Goal: Task Accomplishment & Management: Complete application form

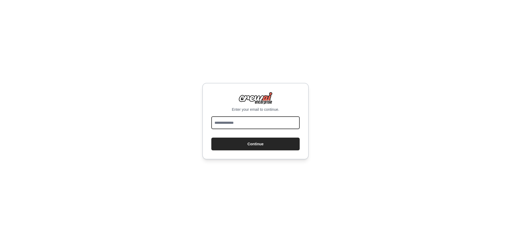
click at [246, 120] on input "email" at bounding box center [255, 123] width 88 height 13
type input "**********"
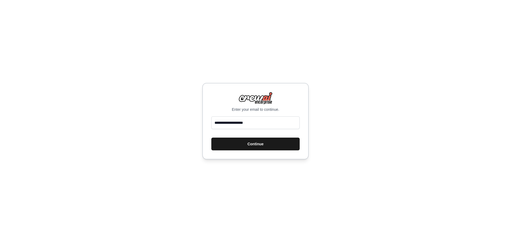
click at [257, 144] on button "Continue" at bounding box center [255, 144] width 88 height 13
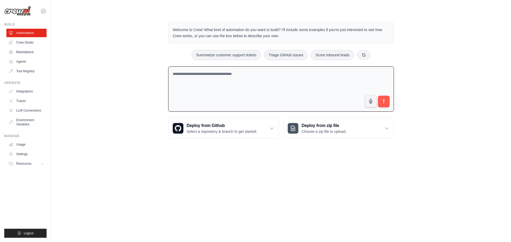
click at [199, 84] on textarea at bounding box center [281, 90] width 226 height 46
click at [26, 123] on link "Environment Variables" at bounding box center [27, 122] width 40 height 13
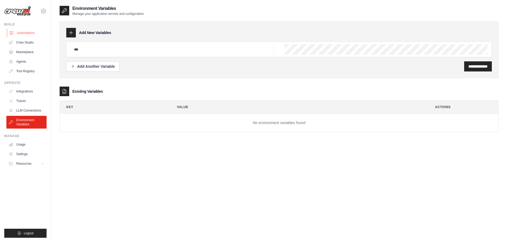
click at [28, 35] on link "Automations" at bounding box center [27, 33] width 40 height 9
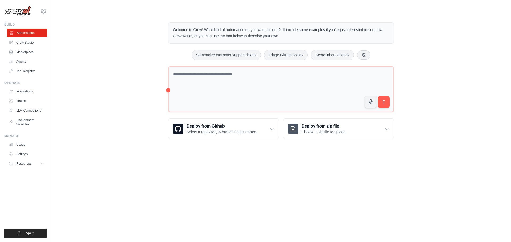
click at [27, 32] on link "Automations" at bounding box center [27, 33] width 40 height 9
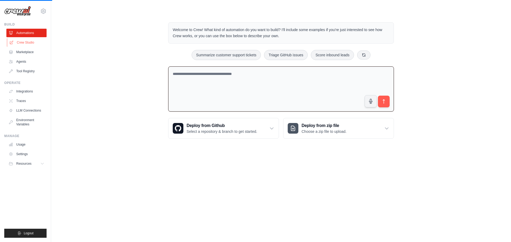
click at [25, 41] on link "Crew Studio" at bounding box center [27, 42] width 40 height 9
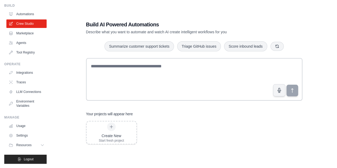
scroll to position [11, 0]
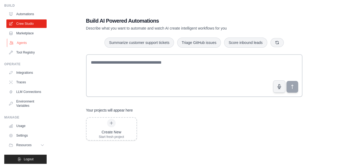
click at [22, 41] on link "Agents" at bounding box center [27, 43] width 40 height 9
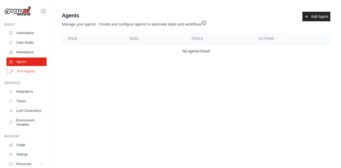
click at [26, 72] on link "Tool Registry" at bounding box center [27, 71] width 40 height 9
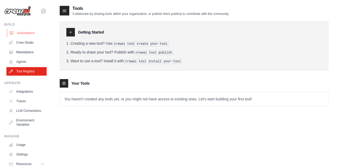
click at [18, 32] on link "Automations" at bounding box center [27, 33] width 40 height 9
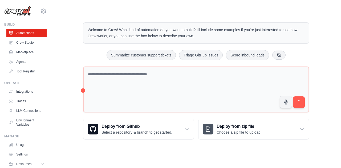
click at [301, 128] on h3 "Create an automation" at bounding box center [280, 129] width 82 height 7
click at [301, 131] on h3 "Create an automation" at bounding box center [280, 129] width 82 height 7
click at [301, 130] on h3 "Create an automation" at bounding box center [280, 129] width 82 height 7
click at [301, 105] on button "submit" at bounding box center [298, 102] width 12 height 12
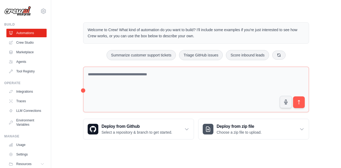
click at [302, 129] on h3 "Create an automation" at bounding box center [280, 129] width 82 height 7
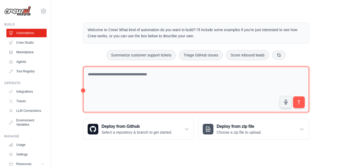
click at [125, 76] on textarea at bounding box center [196, 90] width 226 height 46
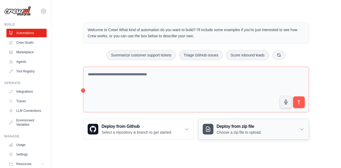
click at [224, 131] on p "Choose a zip file to upload." at bounding box center [238, 132] width 45 height 5
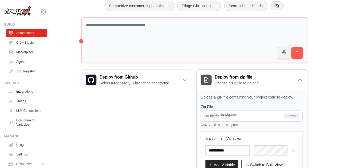
scroll to position [80, 0]
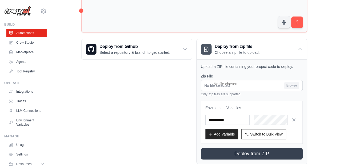
click at [241, 155] on div "Step 1 Create an automation Describe the automation you want to build, select a…" at bounding box center [279, 139] width 97 height 47
click at [261, 152] on p "Describe the automation you want to build, select an example option, or use the…" at bounding box center [276, 143] width 82 height 17
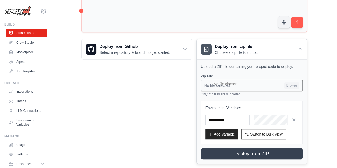
click at [289, 83] on input "No file selected Browse" at bounding box center [252, 85] width 102 height 11
type input "**********"
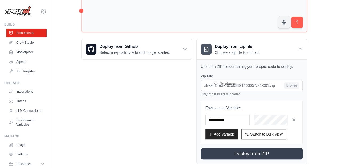
click at [243, 119] on div "Step 1 Create an automation Describe the automation you want to build, select a…" at bounding box center [279, 139] width 97 height 47
click at [242, 119] on div "Step 1 Create an automation Describe the automation you want to build, select a…" at bounding box center [279, 139] width 97 height 47
click at [234, 120] on div "Step 1 Create an automation Describe the automation you want to build, select a…" at bounding box center [279, 139] width 97 height 47
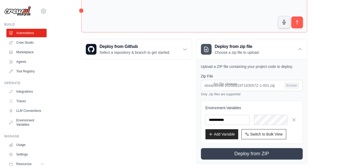
click at [234, 120] on div "Step 1 Create an automation Describe the automation you want to build, select a…" at bounding box center [279, 139] width 97 height 47
click at [216, 121] on input "text" at bounding box center [227, 120] width 44 height 10
click at [265, 118] on div "Step 1 Create an automation Describe the automation you want to build, select a…" at bounding box center [279, 139] width 97 height 47
click at [276, 117] on div "Step 1 Create an automation Describe the automation you want to build, select a…" at bounding box center [279, 139] width 97 height 47
drag, startPoint x: 276, startPoint y: 117, endPoint x: 259, endPoint y: 119, distance: 17.5
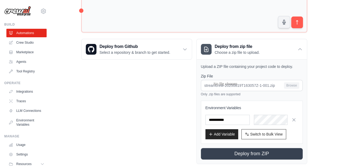
click at [258, 120] on div "Step 1" at bounding box center [276, 122] width 82 height 4
click at [259, 119] on div "Step 1 Create an automation Describe the automation you want to build, select a…" at bounding box center [279, 139] width 97 height 47
click at [259, 117] on div "Step 1 Create an automation Describe the automation you want to build, select a…" at bounding box center [279, 139] width 97 height 47
drag, startPoint x: 259, startPoint y: 117, endPoint x: 280, endPoint y: 108, distance: 22.3
click at [280, 108] on h3 "Environment Variables" at bounding box center [251, 107] width 93 height 5
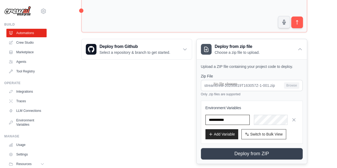
click at [226, 118] on input "text" at bounding box center [227, 120] width 44 height 10
type input "*****"
click at [263, 118] on div "Step 1 Create an automation Describe the automation you want to build, select a…" at bounding box center [279, 139] width 97 height 47
click at [270, 117] on div "Step 1 Create an automation Describe the automation you want to build, select a…" at bounding box center [279, 139] width 97 height 47
drag, startPoint x: 278, startPoint y: 118, endPoint x: 281, endPoint y: 118, distance: 3.2
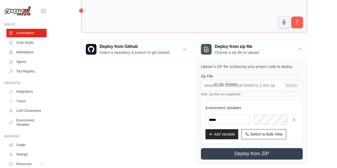
click at [278, 118] on div "Step 1 Create an automation Describe the automation you want to build, select a…" at bounding box center [279, 139] width 97 height 47
drag, startPoint x: 283, startPoint y: 119, endPoint x: 275, endPoint y: 121, distance: 7.7
click at [275, 121] on div "Step 1" at bounding box center [276, 122] width 82 height 4
drag, startPoint x: 262, startPoint y: 117, endPoint x: 260, endPoint y: 120, distance: 4.0
click at [261, 120] on div "Step 1 Create an automation Describe the automation you want to build, select a…" at bounding box center [279, 139] width 97 height 47
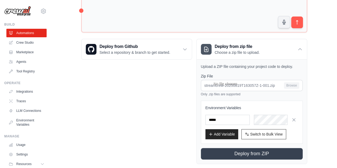
click at [260, 120] on div "Step 1 Create an automation Describe the automation you want to build, select a…" at bounding box center [279, 139] width 97 height 47
click at [263, 118] on div "Step 1 Create an automation Describe the automation you want to build, select a…" at bounding box center [279, 139] width 97 height 47
click at [263, 119] on div "Step 1 Create an automation Describe the automation you want to build, select a…" at bounding box center [279, 139] width 97 height 47
click at [279, 116] on div "Welcome to Crew! What kind of automation do you want to build? I'll include som…" at bounding box center [194, 53] width 238 height 238
drag, startPoint x: 265, startPoint y: 120, endPoint x: 279, endPoint y: 116, distance: 14.5
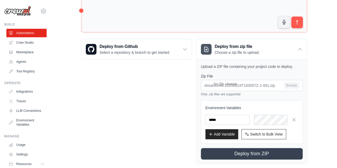
click at [279, 116] on div "Step 1 Create an automation Describe the automation you want to build, select a…" at bounding box center [279, 139] width 97 height 47
click at [276, 118] on div "Step 1 Create an automation Describe the automation you want to build, select a…" at bounding box center [279, 139] width 97 height 47
click at [258, 124] on div "Step 1" at bounding box center [276, 122] width 82 height 4
click at [258, 122] on div "Step 1" at bounding box center [276, 122] width 82 height 4
click at [258, 120] on div "Step 1 Create an automation Describe the automation you want to build, select a…" at bounding box center [279, 139] width 97 height 47
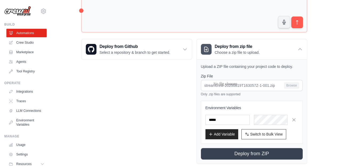
click at [257, 119] on div "Step 1 Create an automation Describe the automation you want to build, select a…" at bounding box center [279, 139] width 97 height 47
click at [259, 119] on div "Step 1 Create an automation Describe the automation you want to build, select a…" at bounding box center [279, 139] width 97 height 47
click at [258, 119] on div "Step 1 Create an automation Describe the automation you want to build, select a…" at bounding box center [279, 139] width 97 height 47
drag, startPoint x: 258, startPoint y: 119, endPoint x: 268, endPoint y: 119, distance: 9.3
click at [266, 117] on div "Step 1 Create an automation Describe the automation you want to build, select a…" at bounding box center [279, 139] width 97 height 47
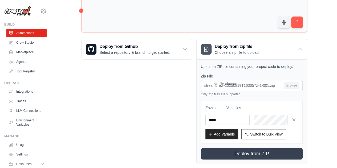
click at [274, 119] on div "Step 1 Create an automation Describe the automation you want to build, select a…" at bounding box center [279, 139] width 97 height 47
click at [273, 119] on div "Step 1 Create an automation Describe the automation you want to build, select a…" at bounding box center [279, 139] width 97 height 47
click at [274, 118] on div "Step 1 Create an automation Describe the automation you want to build, select a…" at bounding box center [279, 139] width 97 height 47
click at [275, 118] on div "Step 1 Create an automation Describe the automation you want to build, select a…" at bounding box center [279, 139] width 97 height 47
click at [275, 119] on div "Step 1 Create an automation Describe the automation you want to build, select a…" at bounding box center [279, 139] width 97 height 47
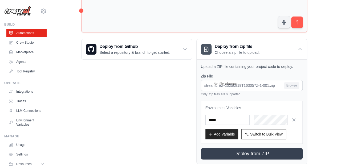
click at [276, 119] on div "Step 1 Create an automation Describe the automation you want to build, select a…" at bounding box center [279, 139] width 97 height 47
click at [284, 121] on div "Step 1" at bounding box center [276, 122] width 82 height 4
drag, startPoint x: 283, startPoint y: 121, endPoint x: 253, endPoint y: 130, distance: 32.2
click at [283, 121] on div "Step 1" at bounding box center [276, 122] width 82 height 4
click at [266, 135] on div "Step 1 Create an automation Describe the automation you want to build, select a…" at bounding box center [279, 136] width 89 height 32
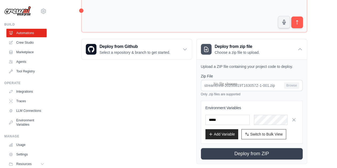
click at [246, 134] on div "Step 1 Create an automation Describe the automation you want to build, select a…" at bounding box center [279, 136] width 89 height 32
click at [245, 132] on h3 "Create an automation" at bounding box center [276, 129] width 82 height 7
click at [221, 135] on button "Add Variable" at bounding box center [221, 134] width 33 height 10
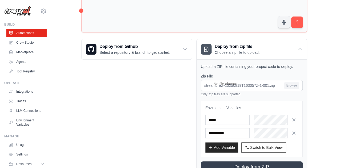
click at [270, 117] on div "Step 1 Create an automation Describe the automation you want to build, select a…" at bounding box center [279, 139] width 97 height 47
click at [269, 118] on div "Step 1 Create an automation Describe the automation you want to build, select a…" at bounding box center [279, 139] width 97 height 47
drag, startPoint x: 267, startPoint y: 119, endPoint x: 271, endPoint y: 118, distance: 3.7
click at [271, 118] on div "Step 1 Create an automation Describe the automation you want to build, select a…" at bounding box center [279, 139] width 97 height 47
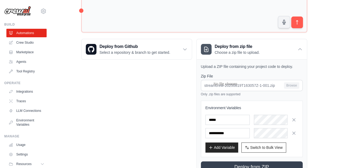
click at [271, 118] on div "Step 1 Create an automation Describe the automation you want to build, select a…" at bounding box center [279, 139] width 97 height 47
click at [215, 133] on input "text" at bounding box center [227, 133] width 44 height 10
type input "**********"
click at [258, 118] on div "Step 1 Create an automation Describe the automation you want to build, select a…" at bounding box center [279, 139] width 97 height 47
drag, startPoint x: 258, startPoint y: 118, endPoint x: 259, endPoint y: 120, distance: 2.7
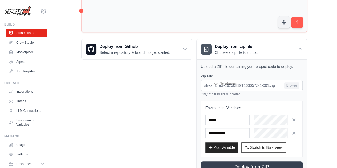
click at [259, 120] on div "Step 1 Create an automation Describe the automation you want to build, select a…" at bounding box center [279, 139] width 97 height 47
click at [266, 118] on div "Step 1 Create an automation Describe the automation you want to build, select a…" at bounding box center [279, 139] width 97 height 47
click at [261, 119] on div "Step 1 Create an automation Describe the automation you want to build, select a…" at bounding box center [279, 139] width 97 height 47
click at [259, 119] on div "Step 1 Create an automation Describe the automation you want to build, select a…" at bounding box center [279, 139] width 97 height 47
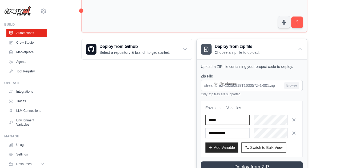
click at [229, 118] on input "*****" at bounding box center [227, 120] width 44 height 10
click at [258, 133] on h3 "Create an automation" at bounding box center [276, 129] width 82 height 7
click at [260, 131] on h3 "Create an automation" at bounding box center [276, 129] width 82 height 7
drag, startPoint x: 260, startPoint y: 132, endPoint x: 238, endPoint y: 133, distance: 21.9
click at [238, 133] on h3 "Create an automation" at bounding box center [276, 129] width 82 height 7
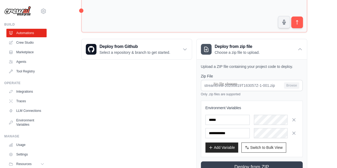
click at [237, 131] on h3 "Create an automation" at bounding box center [276, 129] width 82 height 7
click at [236, 132] on h3 "Create an automation" at bounding box center [276, 129] width 82 height 7
click at [218, 133] on input "**********" at bounding box center [227, 133] width 44 height 10
click at [258, 133] on h3 "Create an automation" at bounding box center [276, 129] width 82 height 7
click at [260, 132] on h3 "Create an automation" at bounding box center [276, 129] width 82 height 7
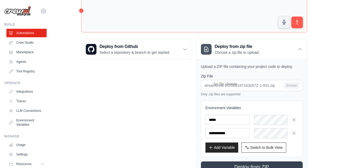
click at [259, 133] on h3 "Create an automation" at bounding box center [276, 129] width 82 height 7
click at [260, 130] on h3 "Create an automation" at bounding box center [276, 129] width 82 height 7
click at [258, 132] on h3 "Create an automation" at bounding box center [276, 129] width 82 height 7
click at [237, 133] on h3 "Create an automation" at bounding box center [276, 129] width 82 height 7
click at [229, 131] on input "**********" at bounding box center [227, 133] width 44 height 10
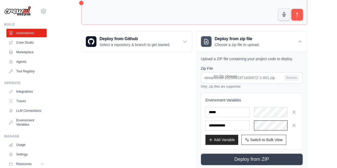
scroll to position [101, 0]
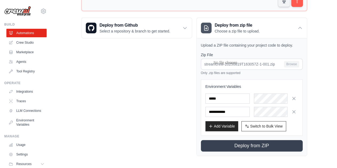
click at [254, 144] on p "Describe the automation you want to build, select an example option, or use the…" at bounding box center [276, 143] width 82 height 17
click at [255, 146] on p "Describe the automation you want to build, select an example option, or use the…" at bounding box center [276, 143] width 82 height 17
click at [256, 144] on p "Describe the automation you want to build, select an example option, or use the…" at bounding box center [276, 143] width 82 height 17
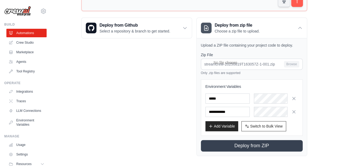
click at [256, 144] on p "Describe the automation you want to build, select an example option, or use the…" at bounding box center [276, 143] width 82 height 17
click at [257, 144] on p "Describe the automation you want to build, select an example option, or use the…" at bounding box center [276, 143] width 82 height 17
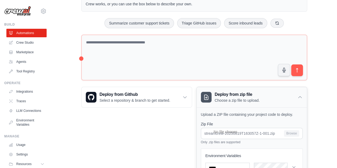
scroll to position [48, 0]
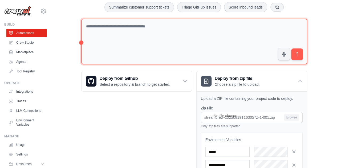
click at [163, 26] on textarea at bounding box center [194, 42] width 226 height 46
type textarea "**********"
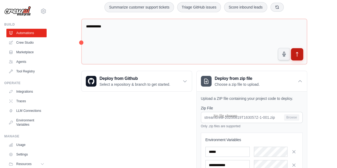
click at [295, 56] on icon "submit" at bounding box center [297, 55] width 6 height 6
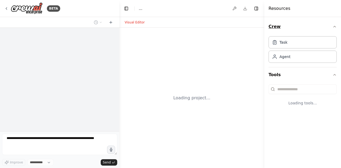
select select "****"
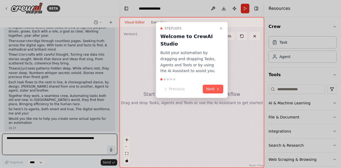
scroll to position [49, 0]
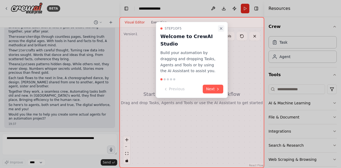
click at [221, 27] on icon "Close walkthrough" at bounding box center [221, 28] width 2 height 2
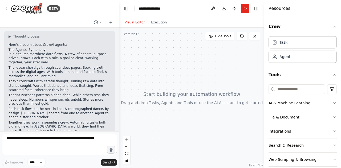
scroll to position [0, 0]
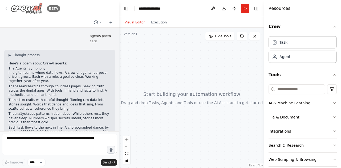
click at [37, 7] on img at bounding box center [27, 8] width 32 height 12
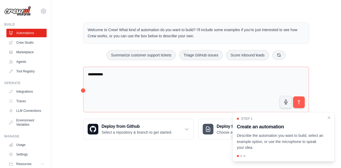
drag, startPoint x: 319, startPoint y: 122, endPoint x: 335, endPoint y: 117, distance: 17.0
click at [334, 119] on div "**********" at bounding box center [196, 81] width 290 height 134
click at [330, 117] on icon "Close walkthrough" at bounding box center [328, 117] width 5 height 5
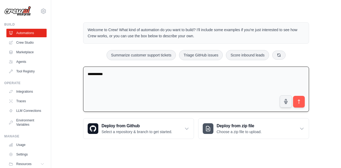
drag, startPoint x: 115, startPoint y: 76, endPoint x: 88, endPoint y: 72, distance: 27.2
click at [88, 72] on textarea "**********" at bounding box center [196, 90] width 226 height 46
